Goal: Information Seeking & Learning: Learn about a topic

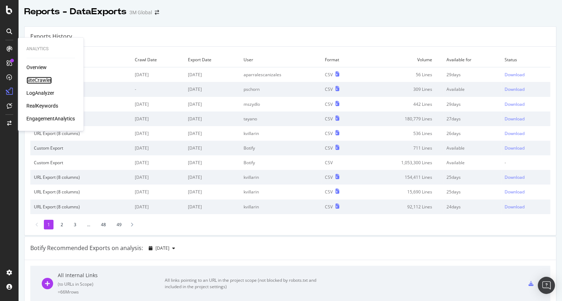
click at [37, 79] on div "SiteCrawler" at bounding box center [38, 80] width 25 height 7
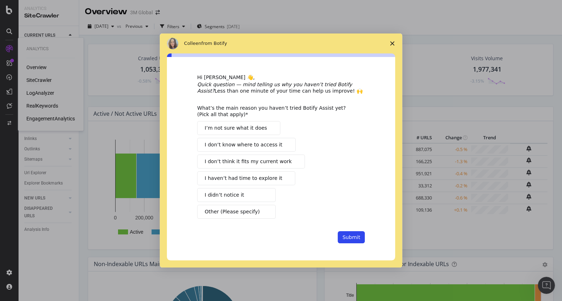
click at [218, 129] on span "I’m not sure what it does" at bounding box center [236, 127] width 62 height 7
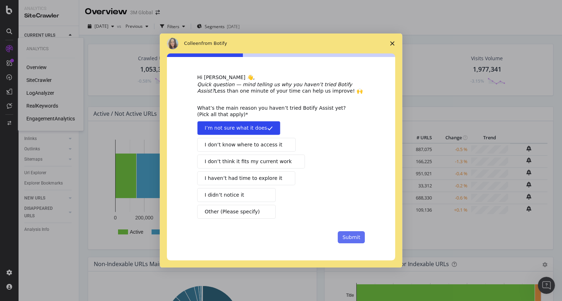
click at [350, 237] on button "Submit" at bounding box center [351, 237] width 27 height 12
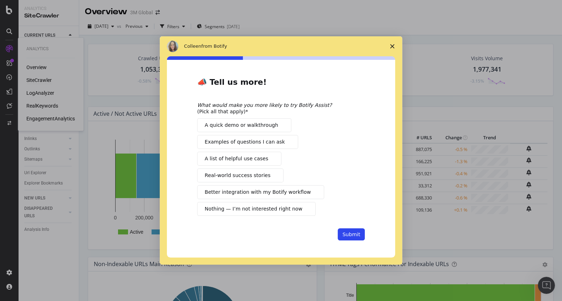
click at [236, 141] on span "Examples of questions I can ask" at bounding box center [245, 141] width 80 height 7
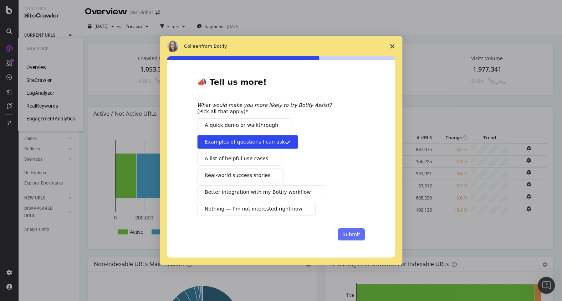
click at [348, 231] on button "Submit" at bounding box center [351, 235] width 27 height 12
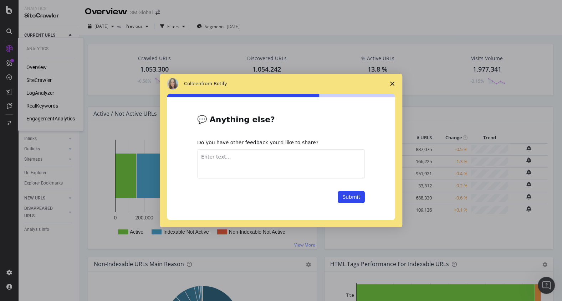
click at [290, 165] on textarea "Enter text..." at bounding box center [281, 163] width 168 height 29
click at [290, 165] on textarea "t" at bounding box center [281, 163] width 168 height 29
type textarea "thanks for the survey, I love quick but on point stuff like this...I totally ge…"
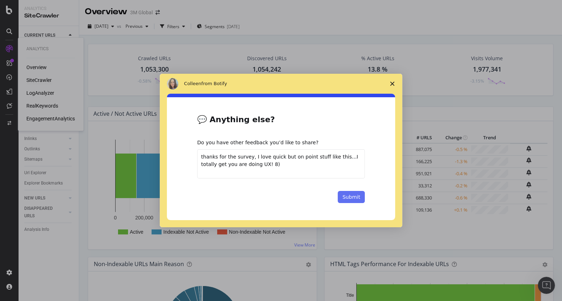
click at [357, 197] on button "Submit" at bounding box center [351, 197] width 27 height 12
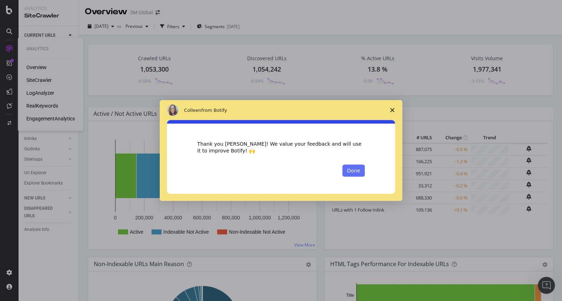
click at [353, 173] on button "Done" at bounding box center [353, 171] width 22 height 12
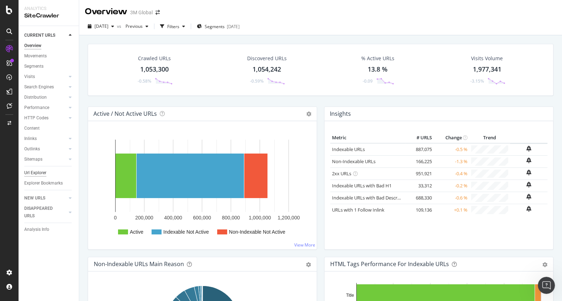
click at [39, 170] on div "Url Explorer" at bounding box center [35, 172] width 22 height 7
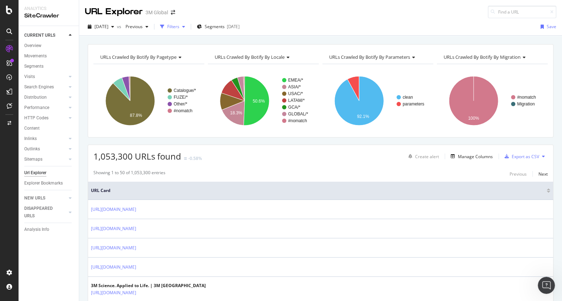
click at [179, 26] on div "Filters" at bounding box center [173, 27] width 12 height 6
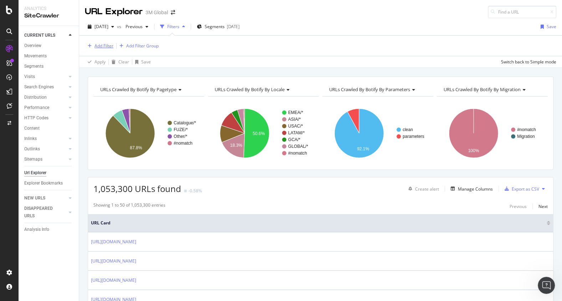
click at [109, 45] on div "Add Filter" at bounding box center [104, 46] width 19 height 6
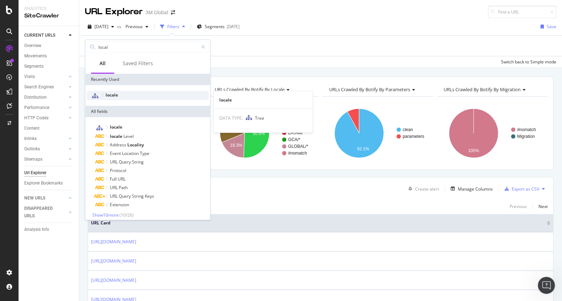
type input "local"
click at [122, 96] on div "locale" at bounding box center [148, 95] width 122 height 9
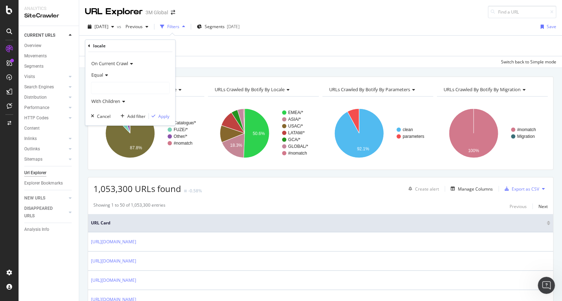
click at [120, 87] on div at bounding box center [130, 87] width 78 height 11
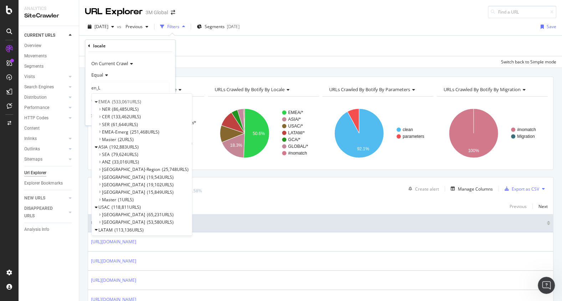
type input "en_LB"
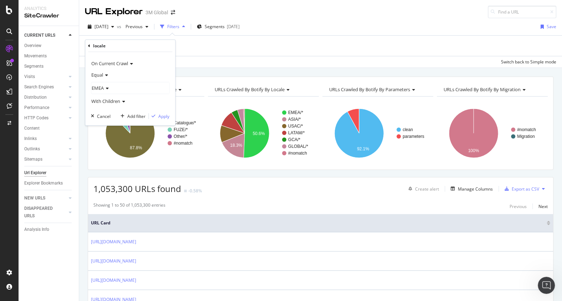
click at [89, 44] on icon at bounding box center [89, 46] width 2 height 4
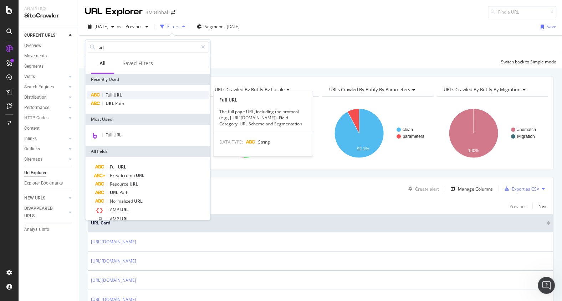
type input "url"
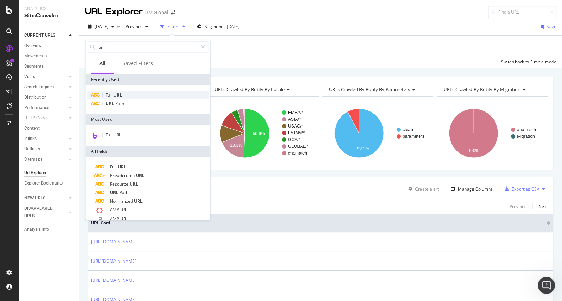
click at [121, 98] on div "Full URL" at bounding box center [148, 95] width 122 height 9
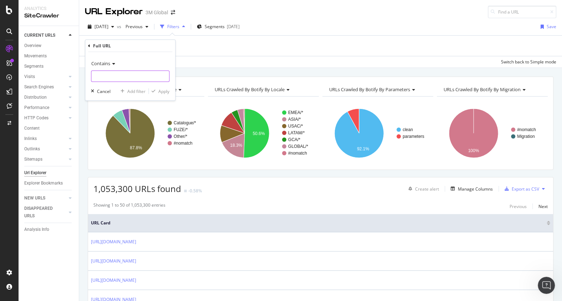
click at [112, 79] on input "text" at bounding box center [130, 76] width 78 height 11
type input "en_LB"
click at [163, 92] on div "Apply" at bounding box center [163, 91] width 11 height 6
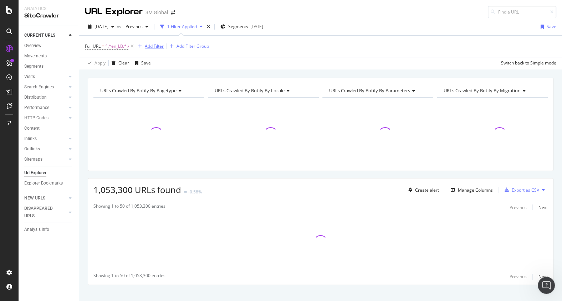
click at [154, 45] on div "Add Filter" at bounding box center [154, 46] width 19 height 6
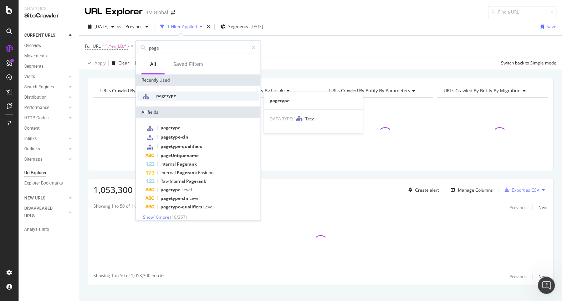
type input "page"
click at [169, 98] on span "pagetype" at bounding box center [166, 96] width 20 height 6
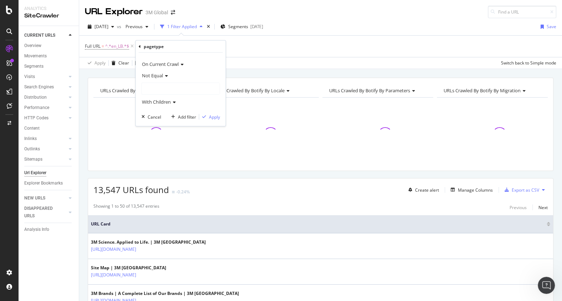
click at [162, 90] on div at bounding box center [181, 88] width 78 height 11
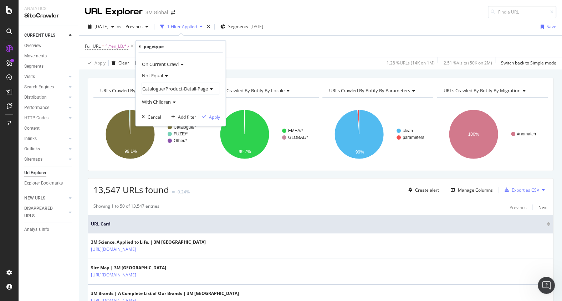
click at [158, 76] on span "Not Equal" at bounding box center [152, 75] width 21 height 6
click at [156, 92] on span "Equal" at bounding box center [150, 90] width 11 height 6
click at [163, 88] on span "Catalogue/Product-Detail-Page" at bounding box center [175, 89] width 66 height 6
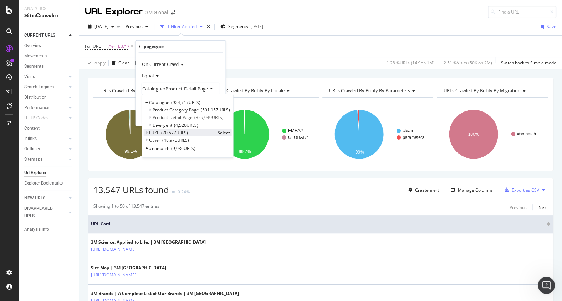
click at [175, 132] on span "70,577 URLS" at bounding box center [174, 132] width 27 height 6
click at [222, 135] on span "Select" at bounding box center [224, 132] width 12 height 6
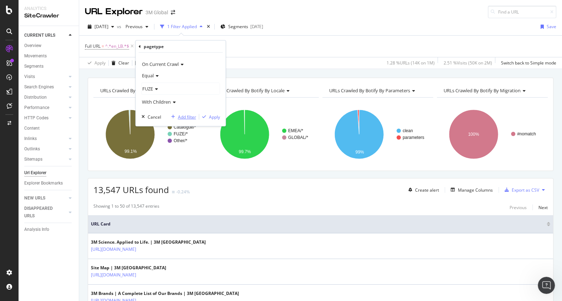
click at [187, 114] on div "Add filter" at bounding box center [187, 117] width 18 height 6
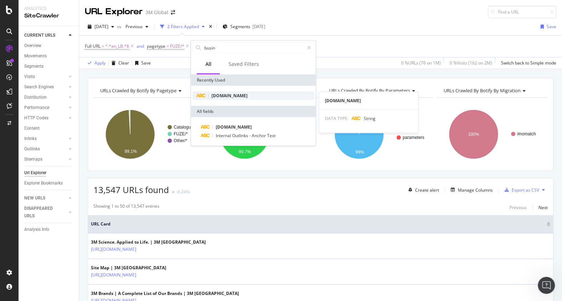
type input "busin"
click at [242, 95] on span "DCSext.Business" at bounding box center [229, 96] width 36 height 6
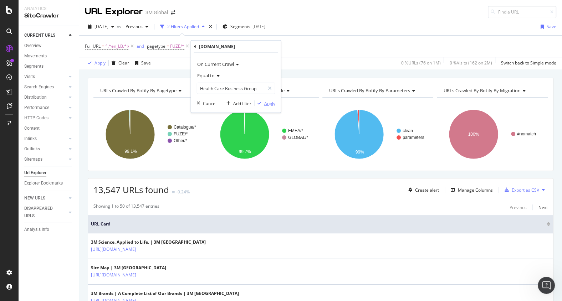
click at [268, 105] on div "Apply" at bounding box center [269, 103] width 11 height 6
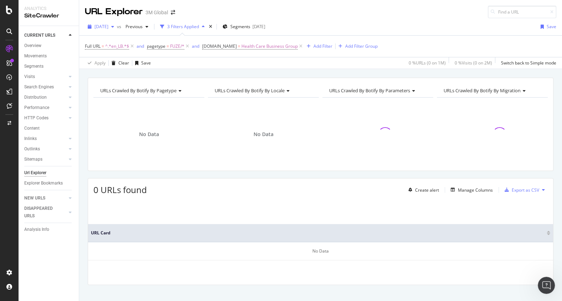
click at [108, 29] on span "2025 Aug. 10th" at bounding box center [102, 27] width 14 height 6
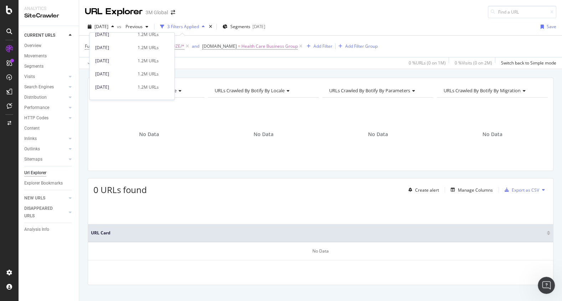
scroll to position [398, 0]
click at [112, 61] on div "2024 May. 26th" at bounding box center [114, 61] width 38 height 6
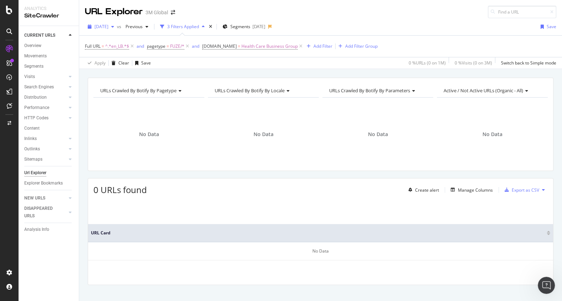
click at [108, 29] on span "2024 May. 26th" at bounding box center [102, 27] width 14 height 6
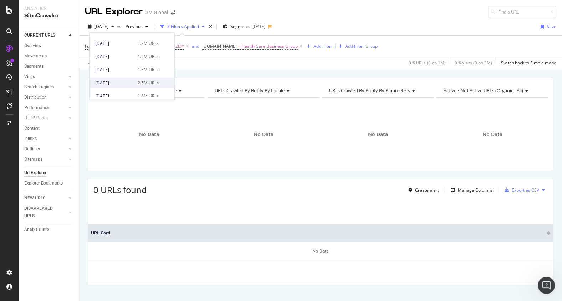
click at [129, 81] on div "[DATE]" at bounding box center [114, 83] width 38 height 6
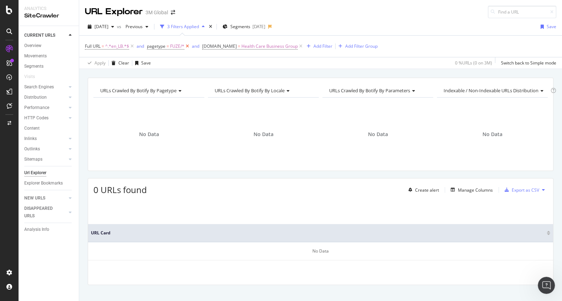
click at [187, 46] on icon at bounding box center [187, 46] width 6 height 7
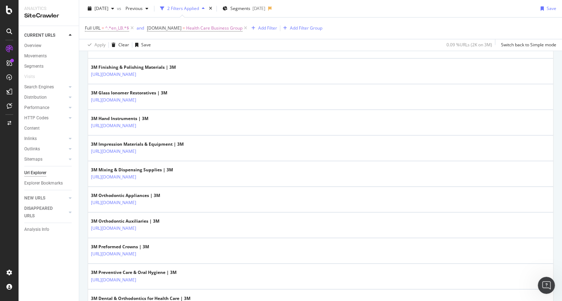
scroll to position [998, 0]
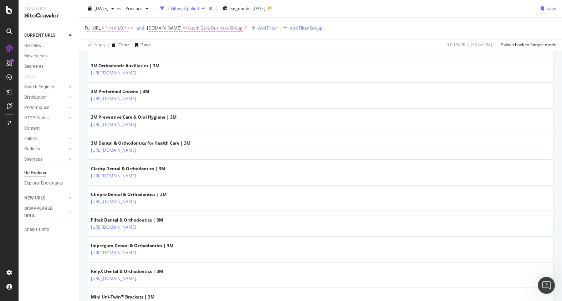
click at [119, 31] on span "^.*en_LB.*$" at bounding box center [117, 28] width 24 height 10
click at [112, 55] on input "en_LB" at bounding box center [124, 57] width 67 height 11
type input "S"
type input "sl_SI"
click at [162, 75] on div "Apply" at bounding box center [163, 73] width 11 height 6
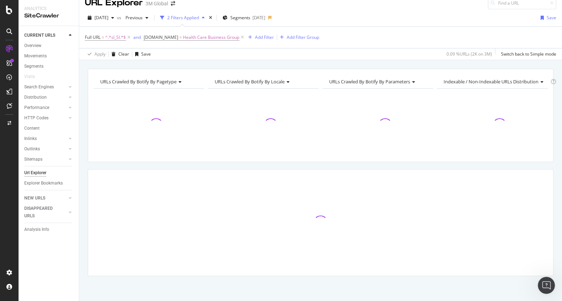
scroll to position [8, 0]
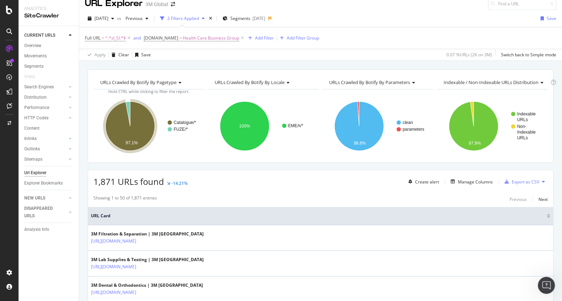
click at [127, 106] on icon "A chart." at bounding box center [130, 126] width 49 height 49
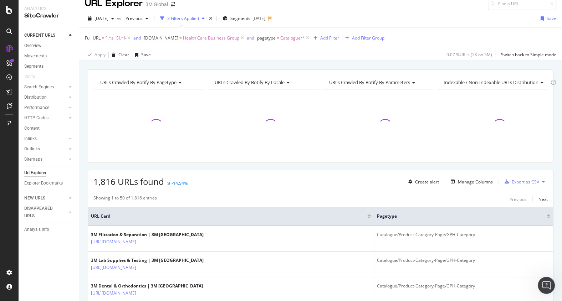
click at [292, 37] on span "Catalogue/*" at bounding box center [292, 38] width 24 height 10
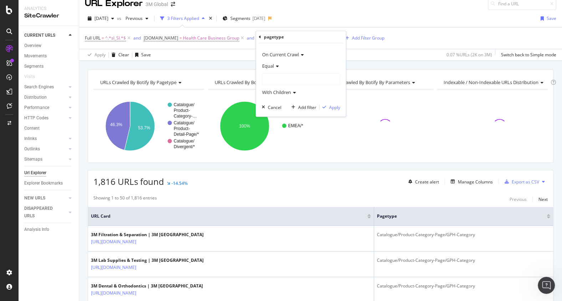
click at [272, 77] on div at bounding box center [301, 78] width 78 height 11
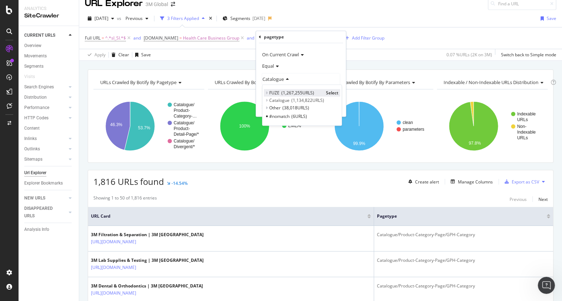
click at [331, 90] on span "Select" at bounding box center [332, 93] width 12 height 6
click at [332, 107] on div "Apply" at bounding box center [334, 108] width 11 height 6
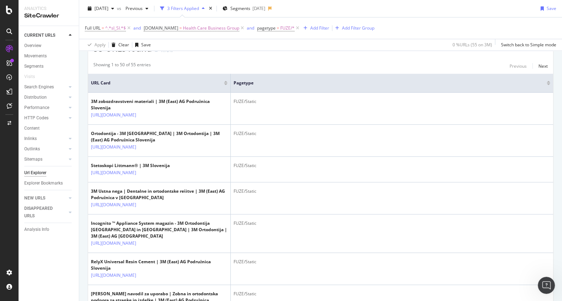
scroll to position [170, 0]
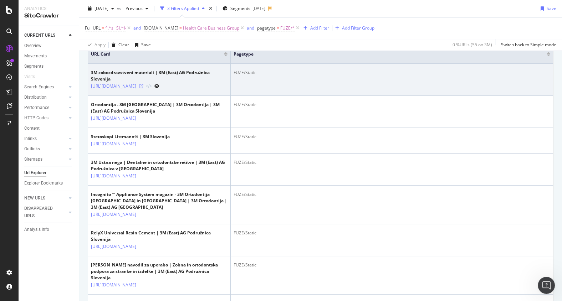
click at [143, 84] on icon at bounding box center [141, 86] width 4 height 4
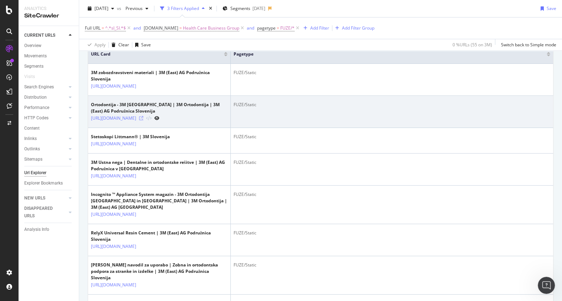
click at [143, 119] on icon at bounding box center [141, 118] width 4 height 4
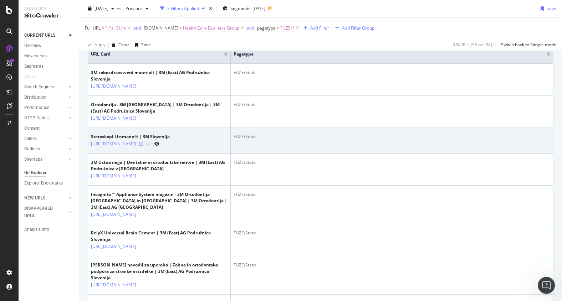
click at [143, 143] on icon at bounding box center [141, 144] width 4 height 4
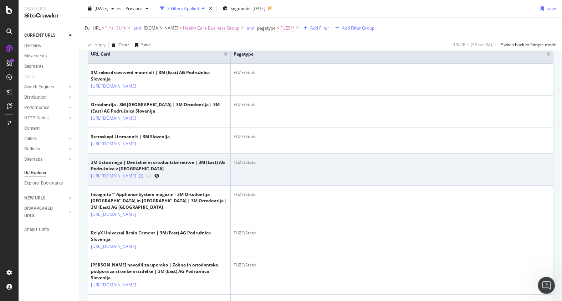
click at [143, 175] on icon at bounding box center [141, 176] width 4 height 4
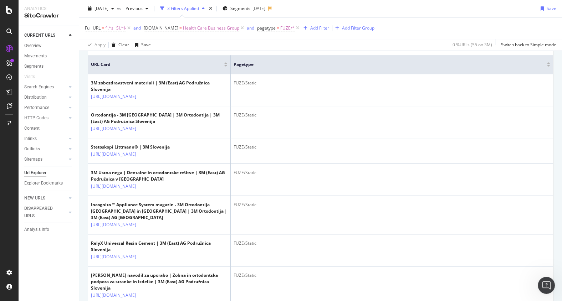
scroll to position [149, 0]
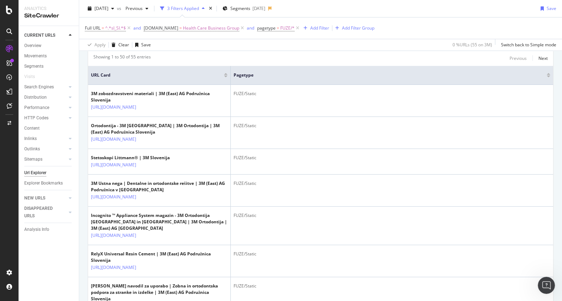
click at [416, 39] on div "Full URL = ^.*sl_SI.*$ and DCSext.Business = Health Care Business Group and pag…" at bounding box center [321, 33] width 472 height 33
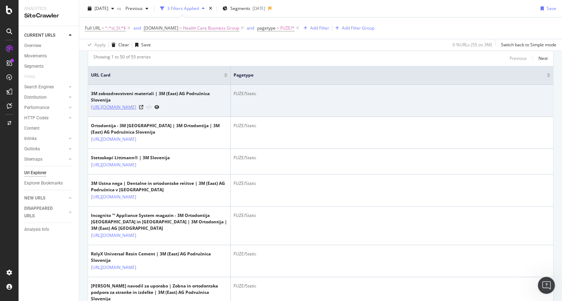
click at [136, 108] on link "https://www.3m.com/3M/sl_SI/dental-CEEMEA/" at bounding box center [113, 107] width 45 height 7
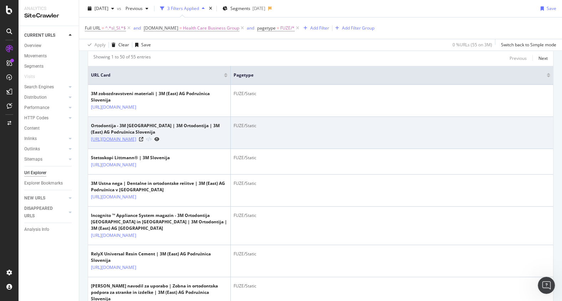
click at [136, 140] on link "https://www.3m.com/3M/sl_SI/orthodontics-ceemea/" at bounding box center [113, 139] width 45 height 7
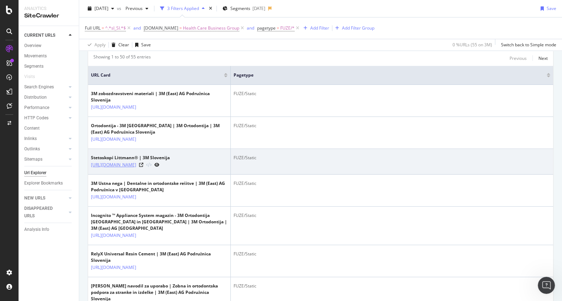
click at [136, 167] on link "https://littmann.3m.com/3M/sl_SI/littmann-adr/" at bounding box center [113, 165] width 45 height 7
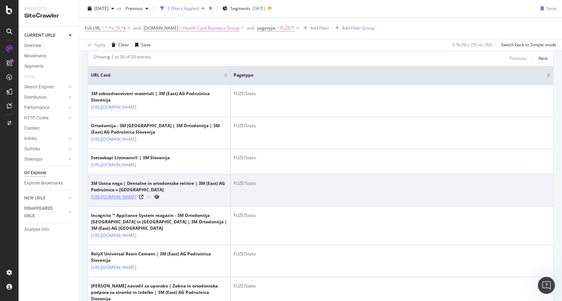
click at [136, 197] on link "[URL][DOMAIN_NAME]" at bounding box center [113, 197] width 45 height 7
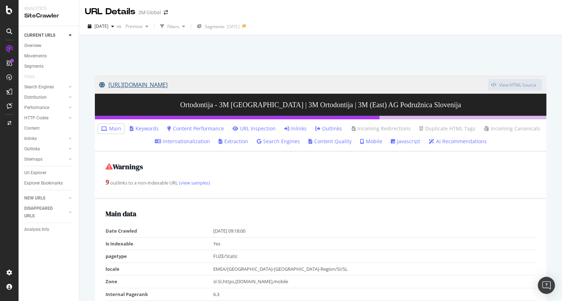
click at [187, 86] on link "https://www.3m.com/3M/sl_SI/orthodontics-ceemea/" at bounding box center [293, 85] width 389 height 18
